Goal: Information Seeking & Learning: Learn about a topic

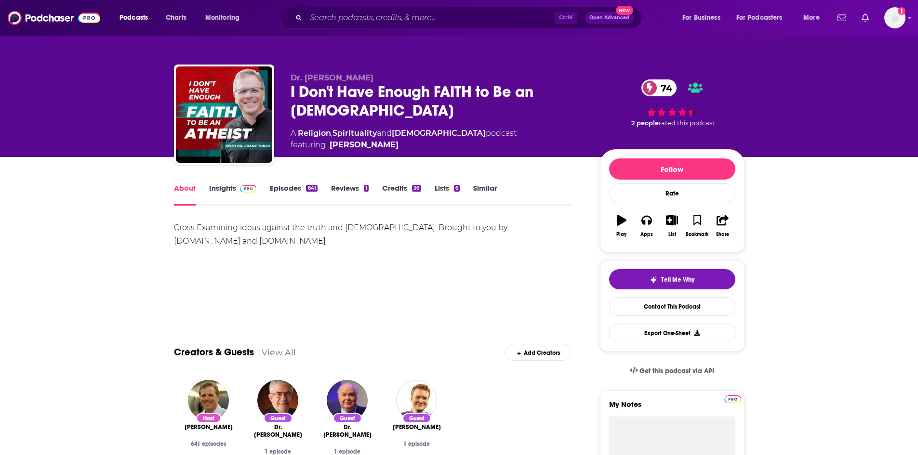
click at [229, 186] on link "Insights" at bounding box center [233, 195] width 48 height 22
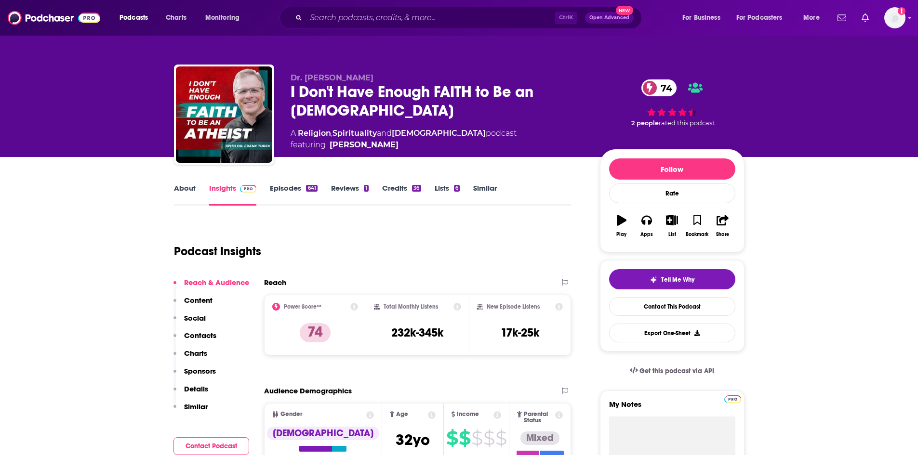
click at [190, 186] on link "About" at bounding box center [185, 195] width 22 height 22
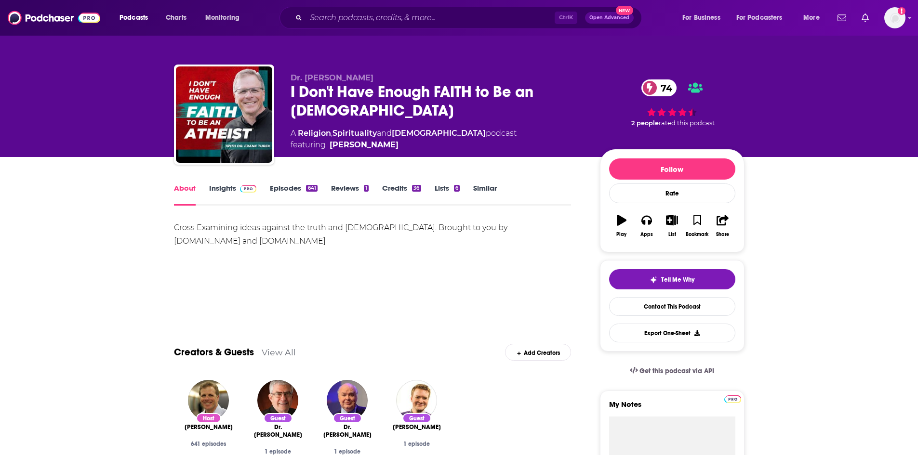
click at [303, 194] on link "Episodes 641" at bounding box center [293, 195] width 47 height 22
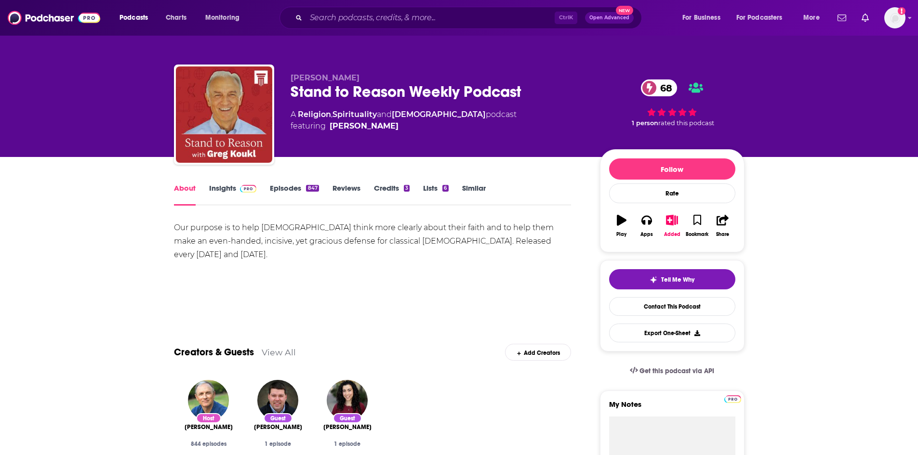
click at [228, 189] on link "Insights" at bounding box center [233, 195] width 48 height 22
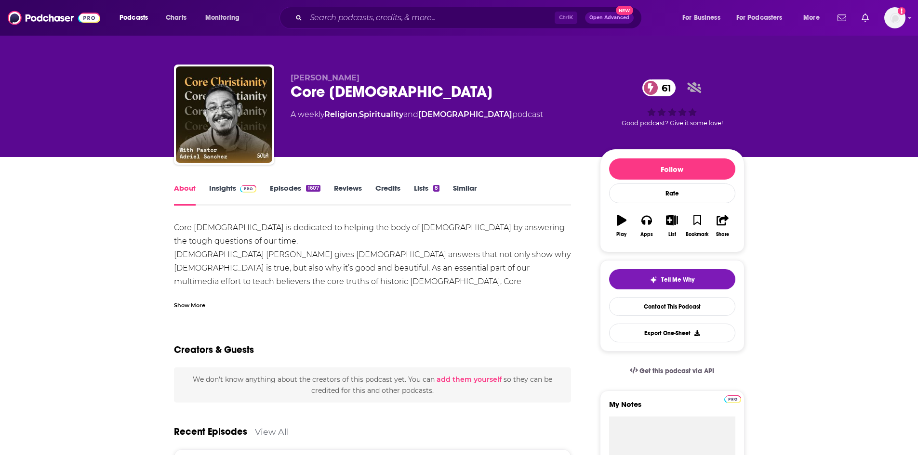
click at [189, 304] on div "Show More" at bounding box center [189, 304] width 31 height 9
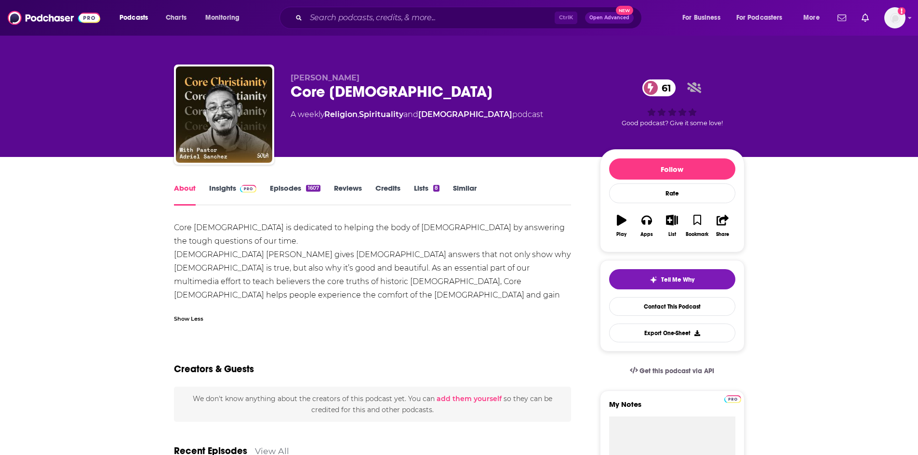
click at [210, 189] on link "Insights" at bounding box center [233, 195] width 48 height 22
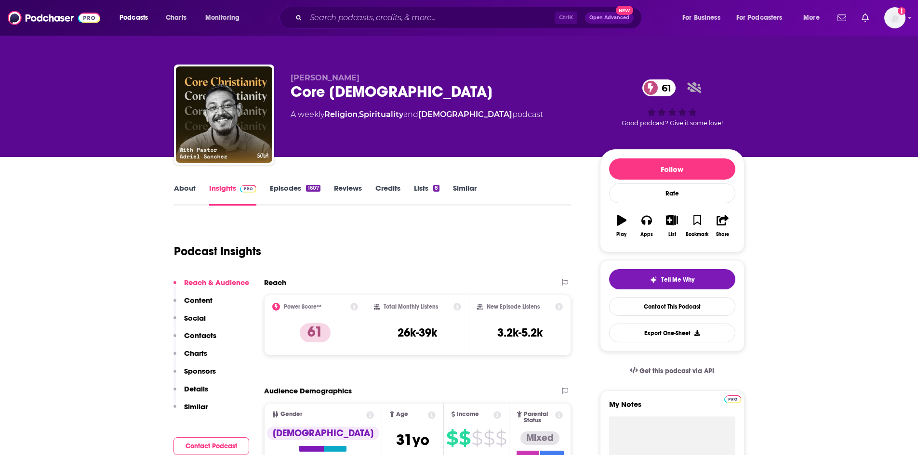
click at [304, 196] on link "Episodes 1607" at bounding box center [295, 195] width 50 height 22
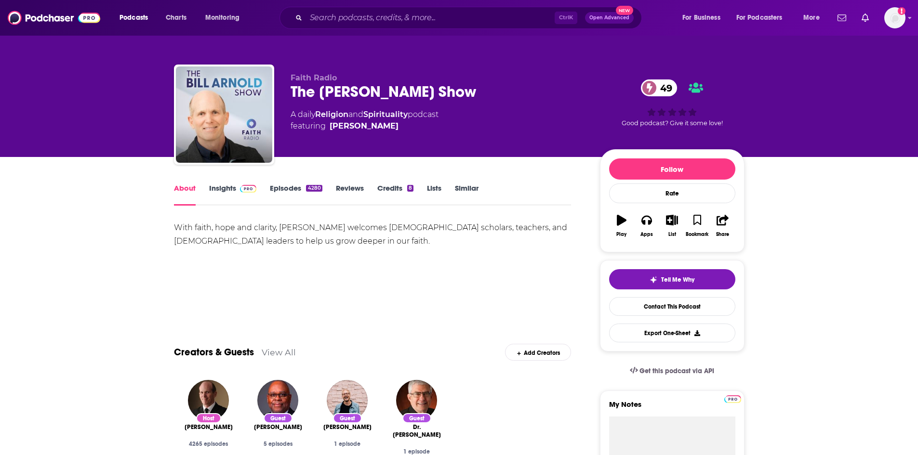
click at [229, 191] on link "Insights" at bounding box center [233, 195] width 48 height 22
click at [246, 186] on img at bounding box center [248, 189] width 17 height 8
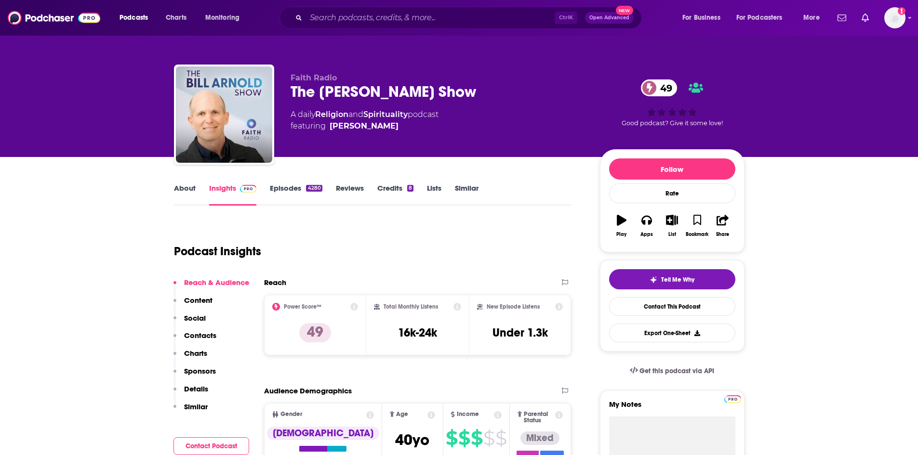
click at [310, 189] on div "4280" at bounding box center [314, 188] width 16 height 7
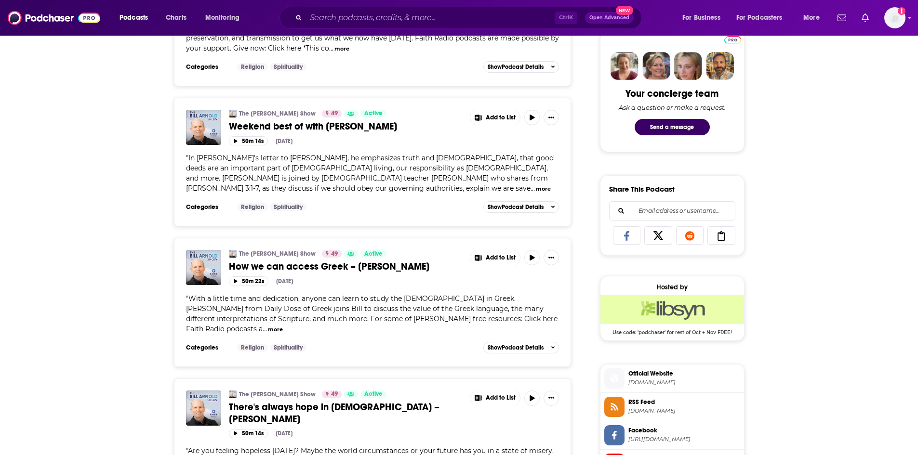
scroll to position [530, 0]
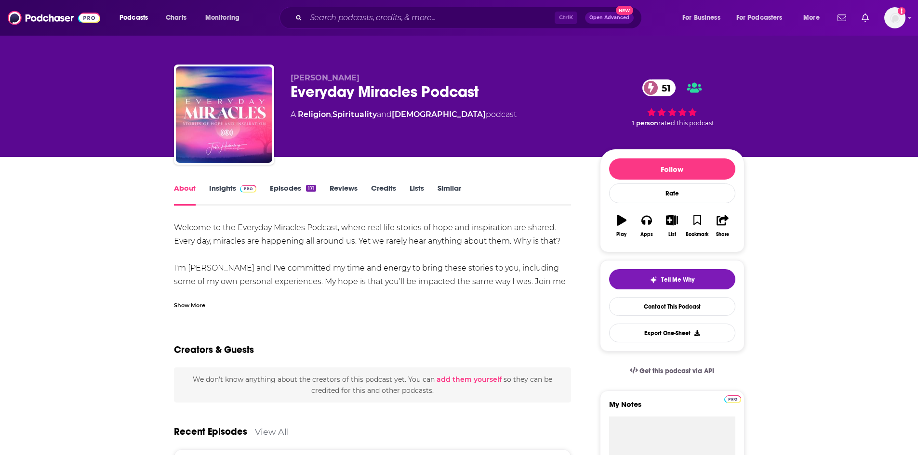
click at [197, 305] on div "Show More" at bounding box center [189, 304] width 31 height 9
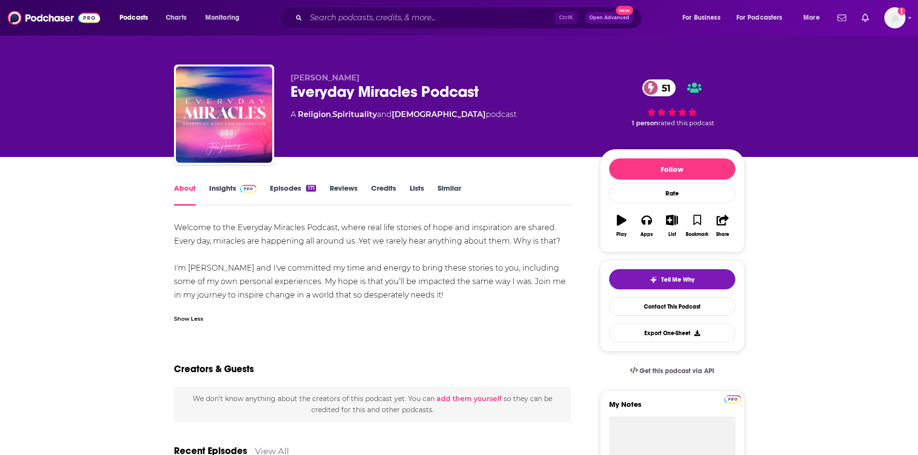
click at [232, 194] on link "Insights" at bounding box center [233, 195] width 48 height 22
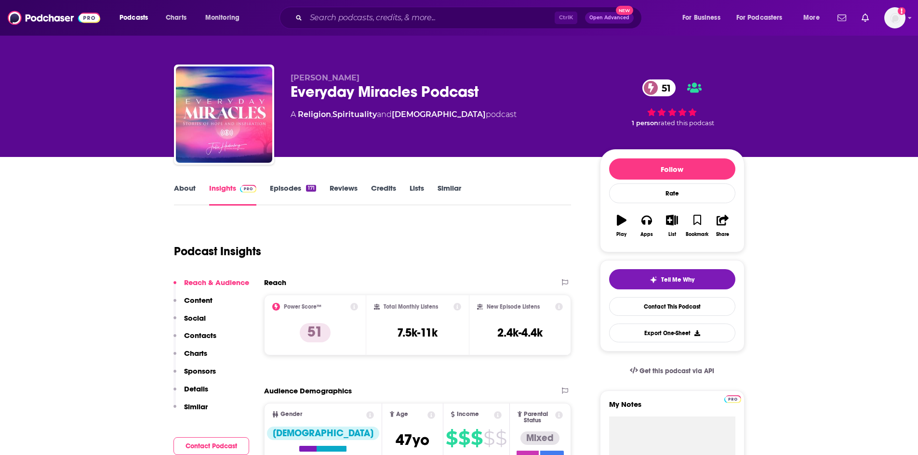
click at [278, 183] on div "About Insights Episodes 171 Reviews Credits Lists Similar" at bounding box center [372, 194] width 397 height 24
click at [284, 187] on link "Episodes 171" at bounding box center [293, 195] width 46 height 22
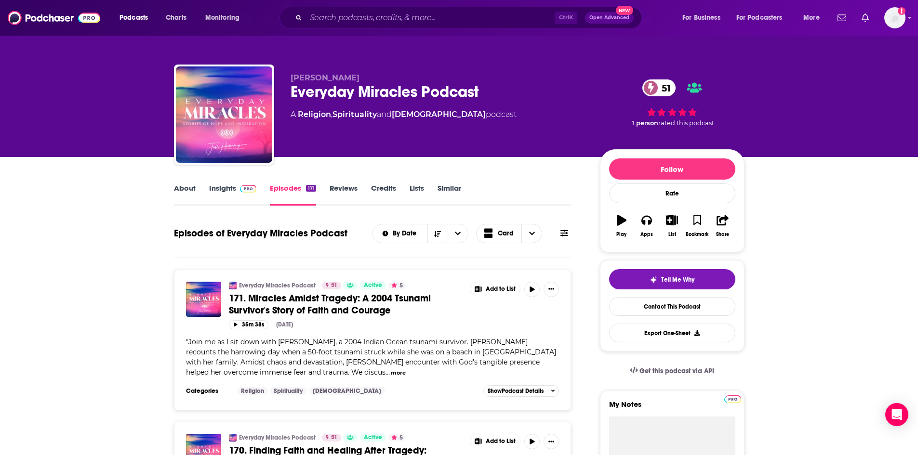
click at [191, 190] on link "About" at bounding box center [185, 195] width 22 height 22
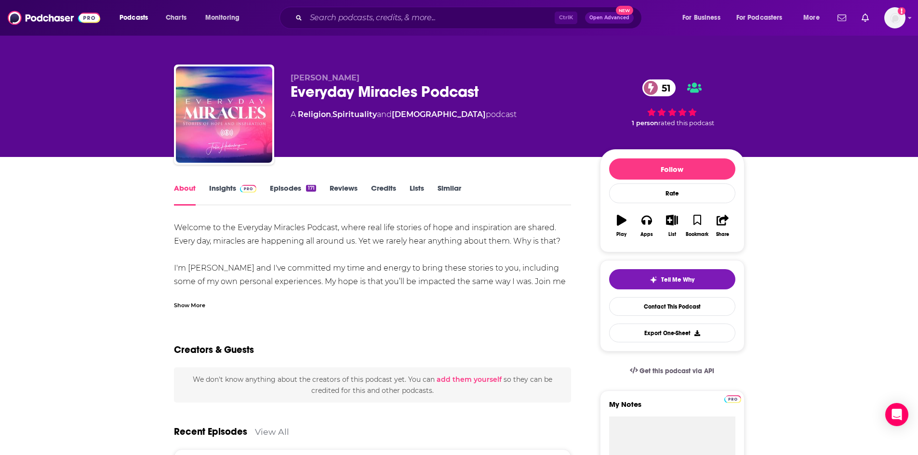
click at [189, 308] on div "Show More" at bounding box center [189, 304] width 31 height 9
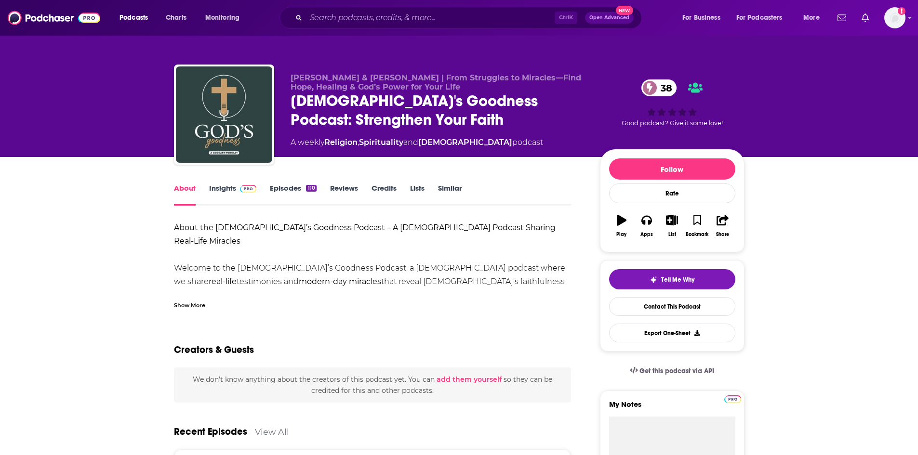
click at [191, 299] on div "Show More" at bounding box center [372, 301] width 397 height 16
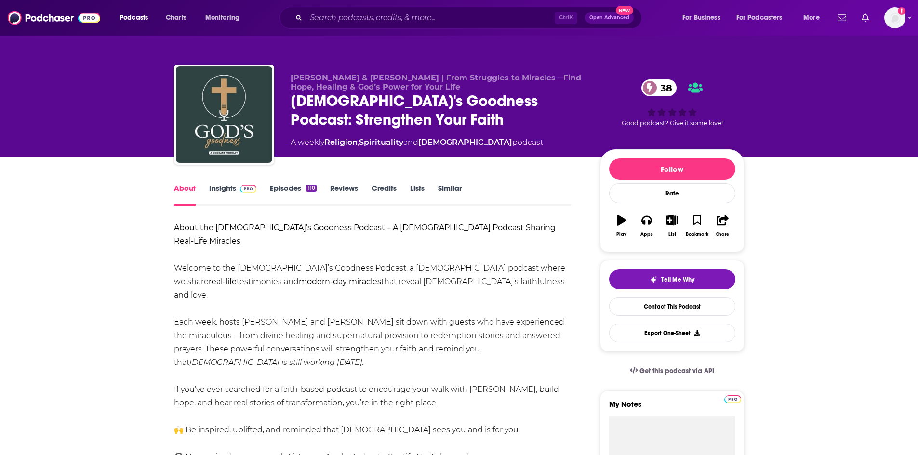
click at [247, 191] on img at bounding box center [248, 189] width 17 height 8
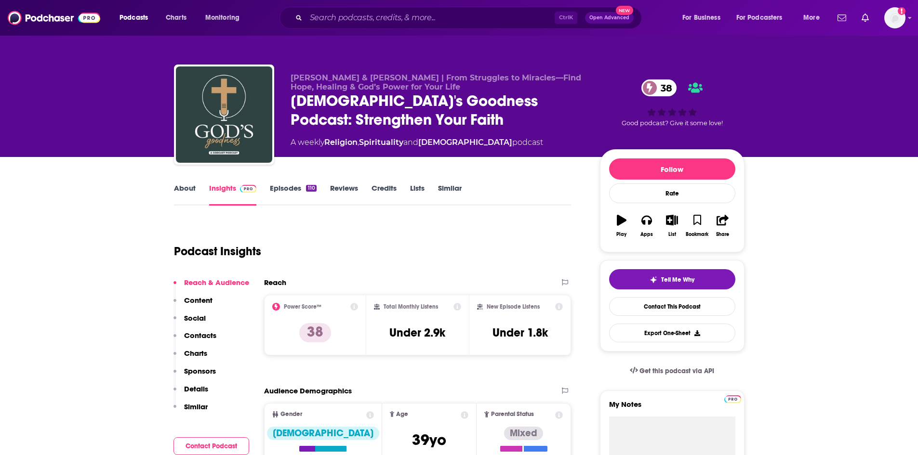
click at [278, 190] on link "Episodes 110" at bounding box center [293, 195] width 46 height 22
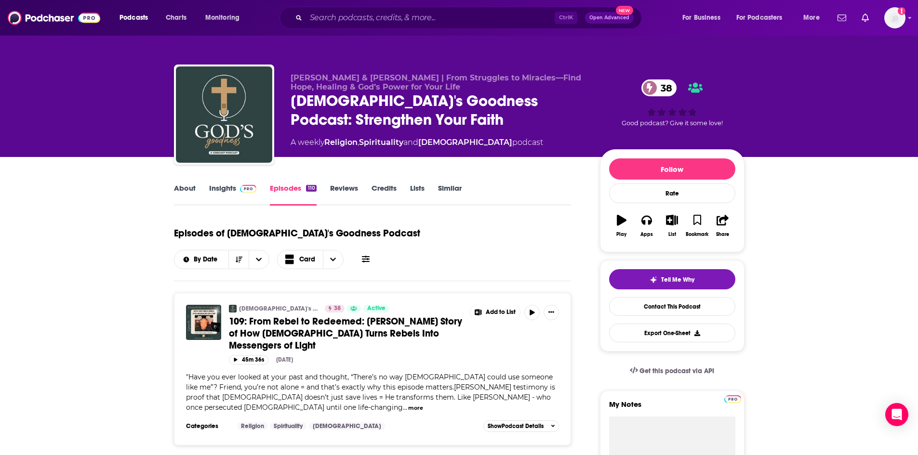
click at [183, 189] on link "About" at bounding box center [185, 195] width 22 height 22
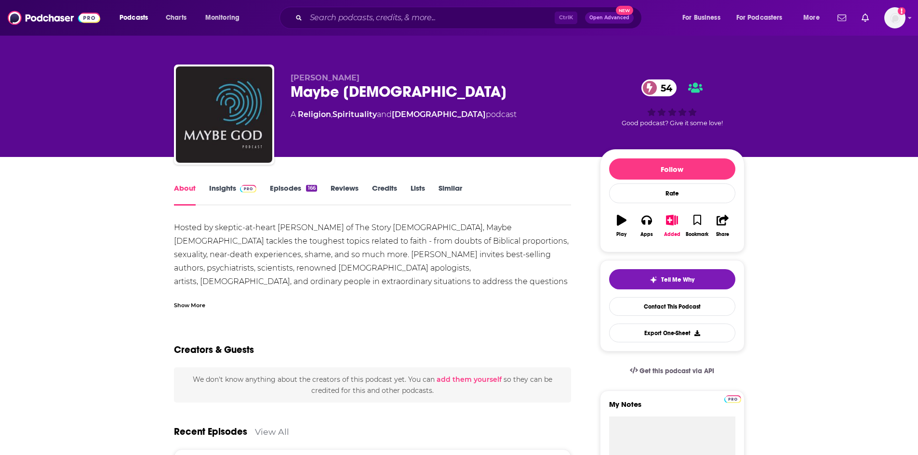
click at [190, 304] on div "Show More" at bounding box center [189, 304] width 31 height 9
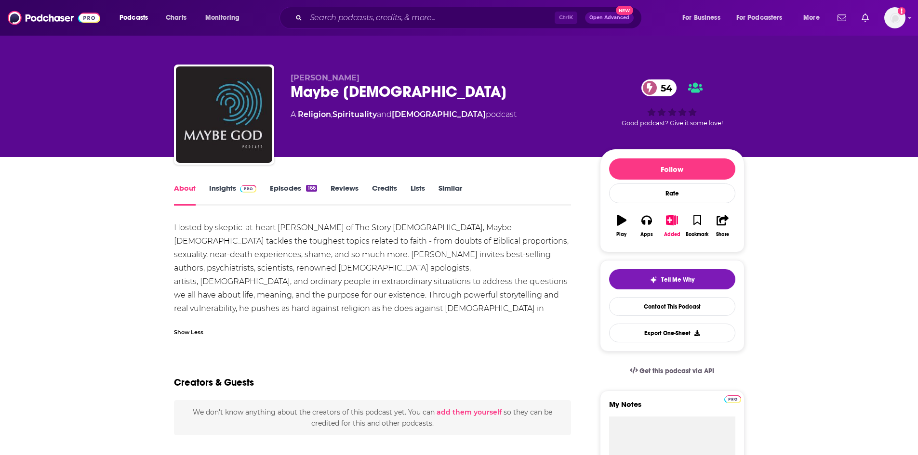
click at [226, 190] on link "Insights" at bounding box center [233, 195] width 48 height 22
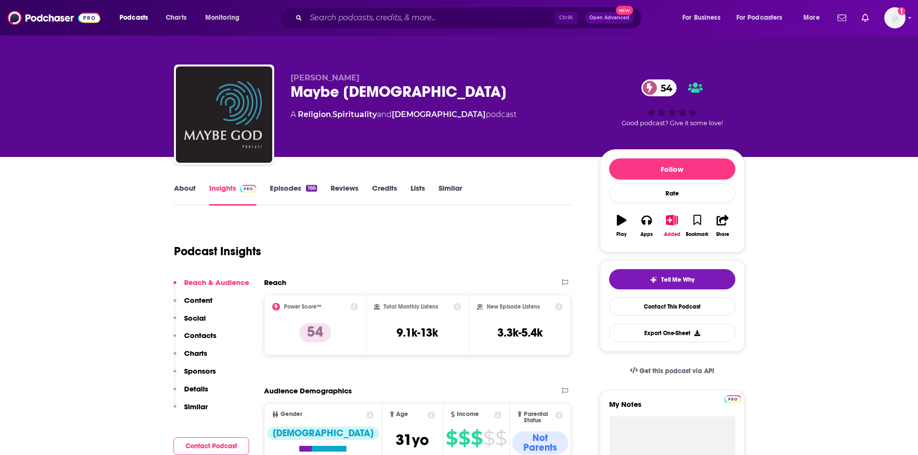
click at [288, 187] on link "Episodes 166" at bounding box center [293, 195] width 47 height 22
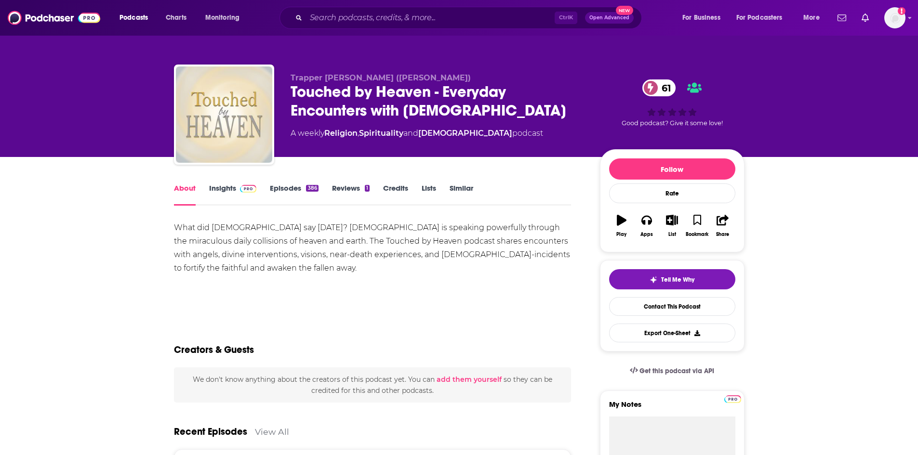
click at [235, 193] on link "Insights" at bounding box center [233, 195] width 48 height 22
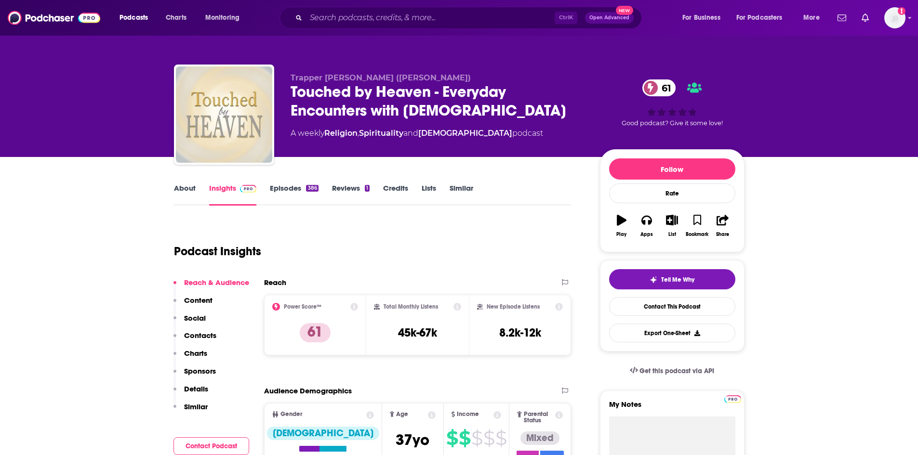
click at [303, 185] on link "Episodes 386" at bounding box center [294, 195] width 48 height 22
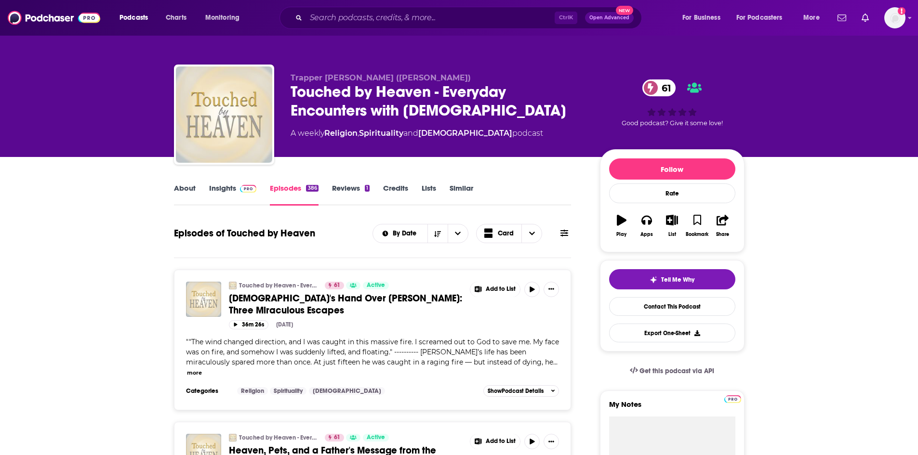
click at [210, 197] on link "Insights" at bounding box center [233, 195] width 48 height 22
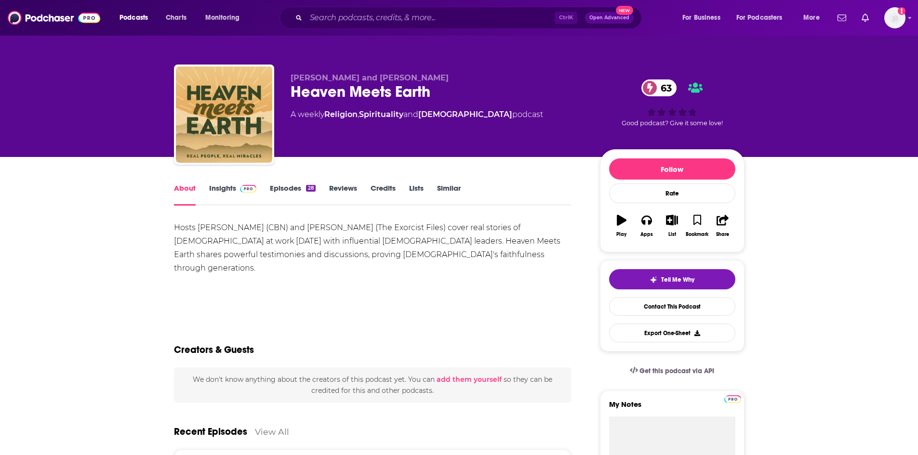
click at [242, 193] on link "Insights" at bounding box center [233, 195] width 48 height 22
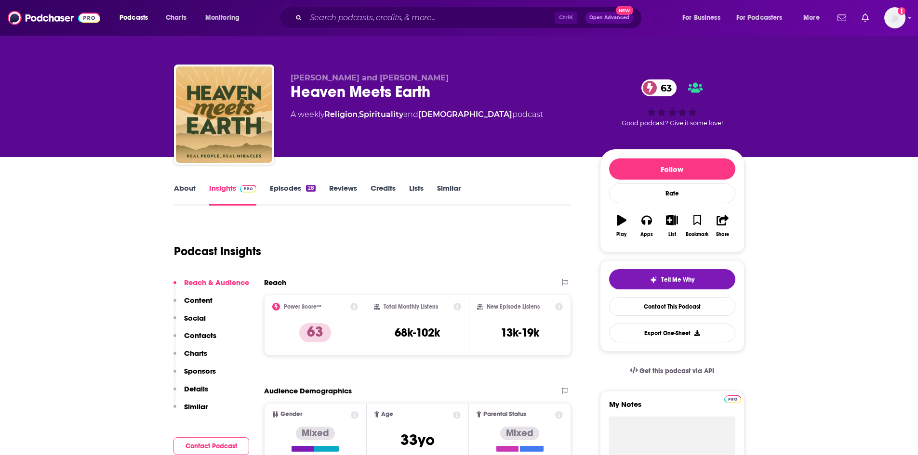
click at [287, 190] on link "Episodes 28" at bounding box center [292, 195] width 45 height 22
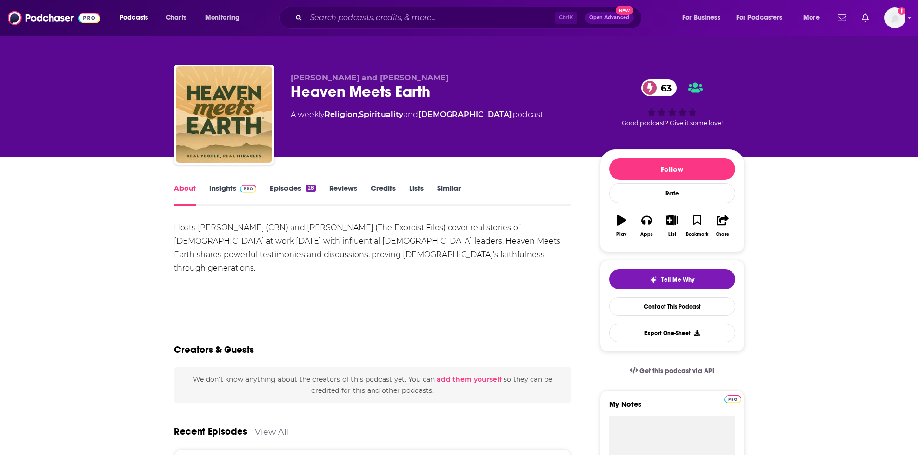
click at [247, 191] on img at bounding box center [248, 189] width 17 height 8
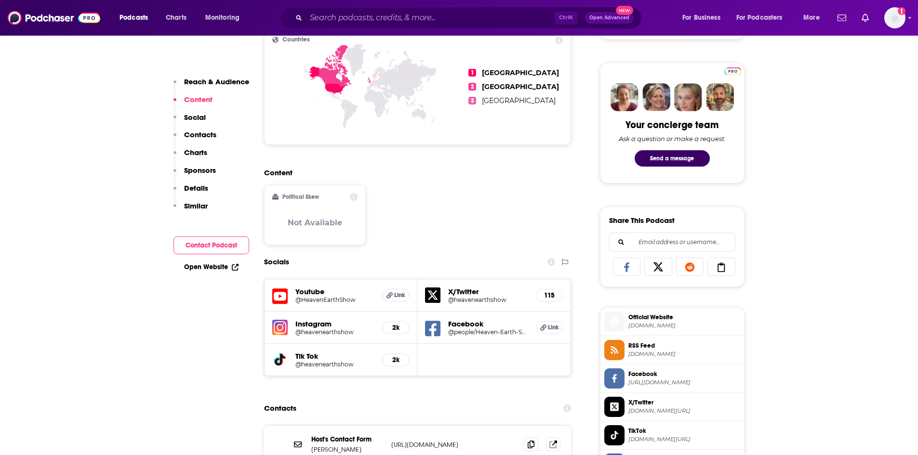
scroll to position [578, 0]
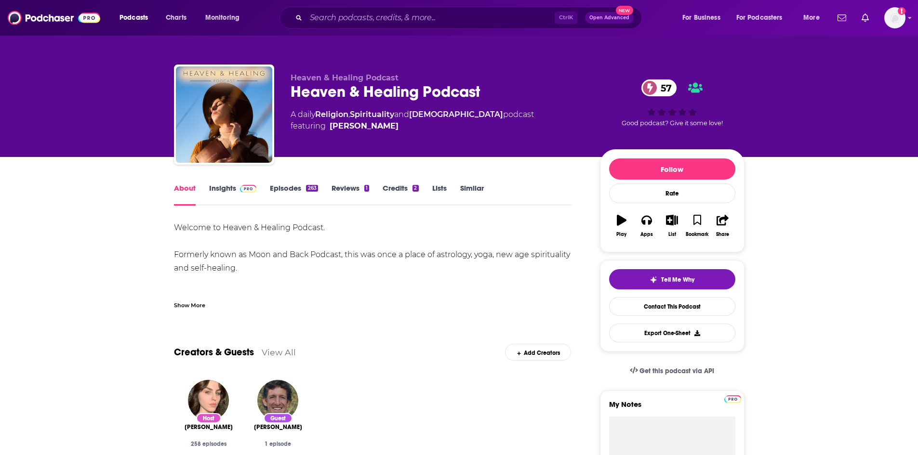
click at [201, 305] on div "Show More" at bounding box center [189, 304] width 31 height 9
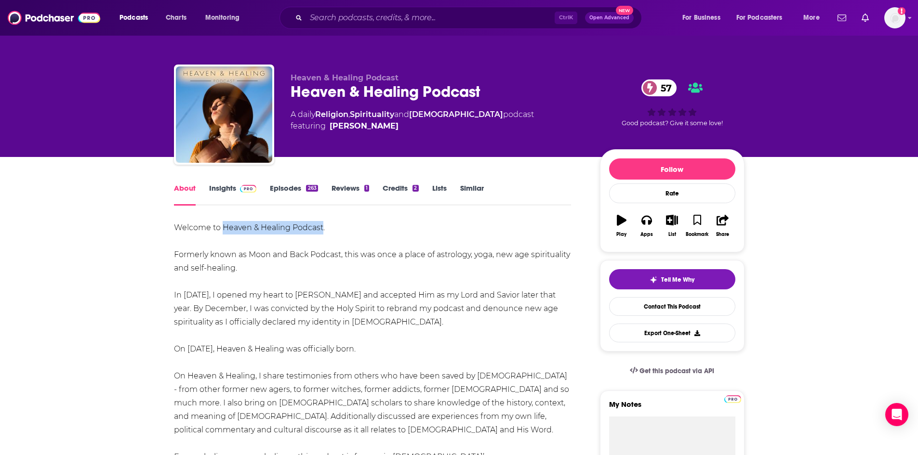
drag, startPoint x: 223, startPoint y: 227, endPoint x: 322, endPoint y: 227, distance: 98.7
click at [322, 227] on div "Welcome to Heaven & Healing Podcast. Formerly known as Moon and Back Podcast, t…" at bounding box center [372, 356] width 397 height 270
copy div "Heaven & Healing Podcast"
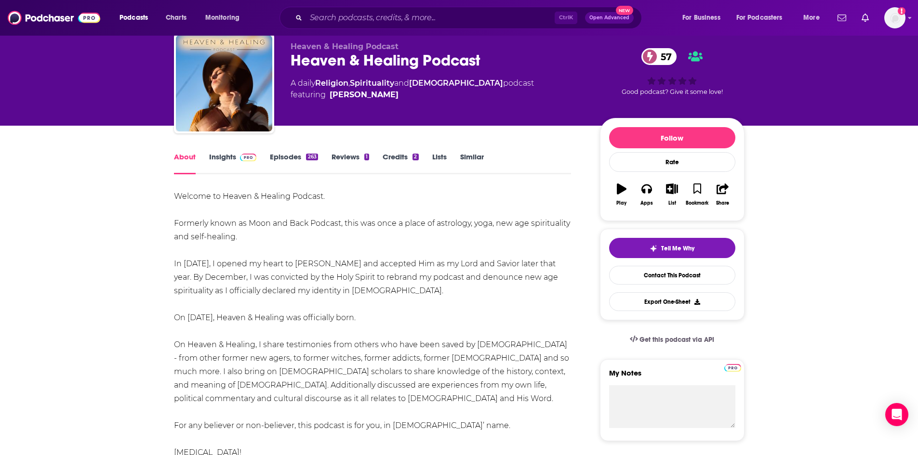
scroll to position [48, 0]
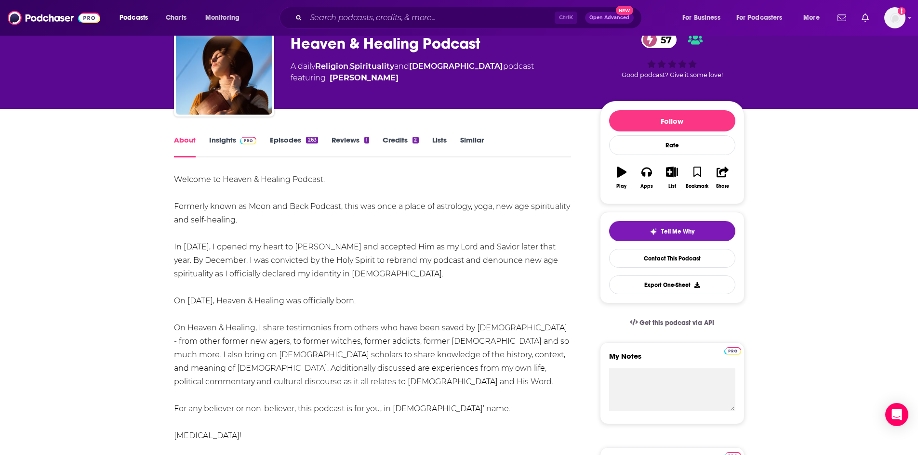
click at [250, 143] on img at bounding box center [248, 141] width 17 height 8
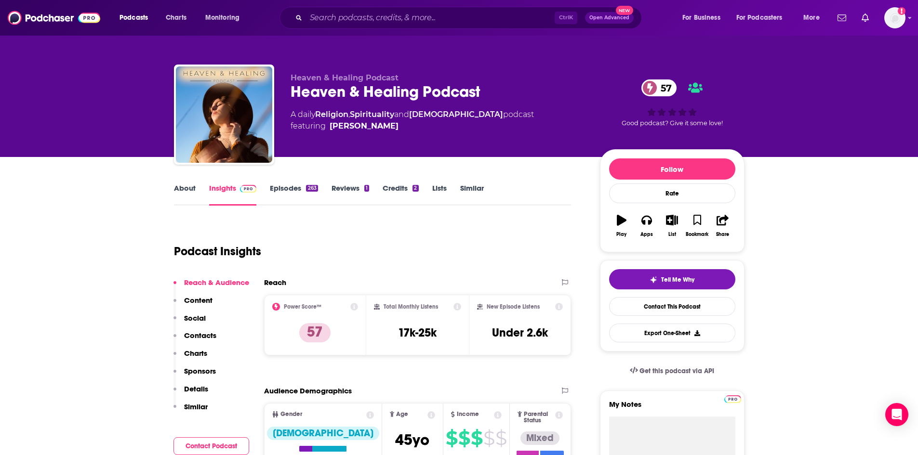
click at [311, 186] on div "263" at bounding box center [312, 188] width 12 height 7
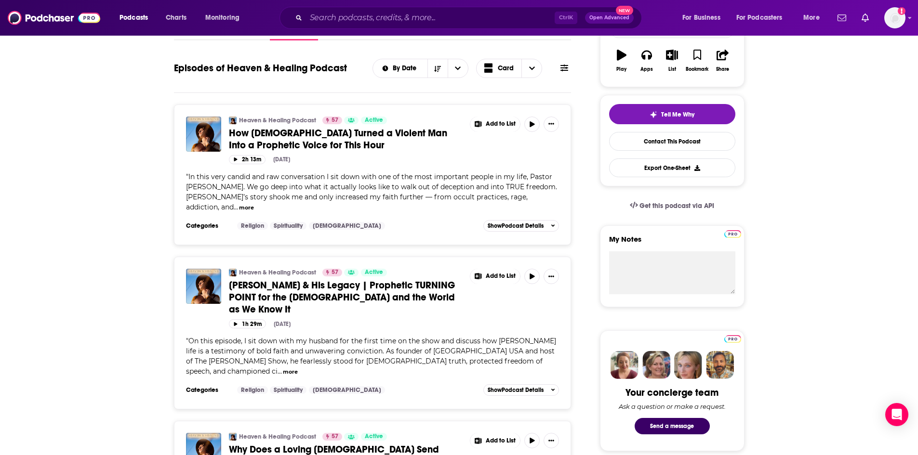
scroll to position [337, 0]
